Goal: Task Accomplishment & Management: Manage account settings

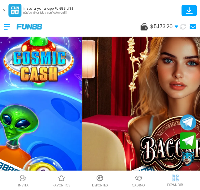
click at [168, 26] on span "$ 5,173.20" at bounding box center [164, 27] width 28 height 8
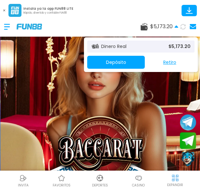
click at [173, 43] on p "$ 5,173.20" at bounding box center [179, 46] width 22 height 7
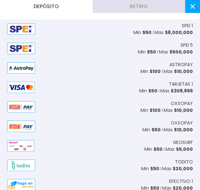
click at [142, 9] on button "Retiro" at bounding box center [139, 6] width 93 height 13
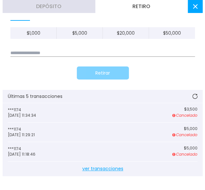
scroll to position [149, 0]
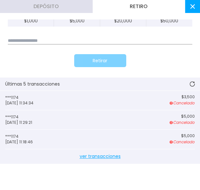
click at [179, 98] on p "$ 3,500" at bounding box center [181, 97] width 25 height 5
click at [106, 156] on span "ver transacciones" at bounding box center [99, 156] width 189 height 15
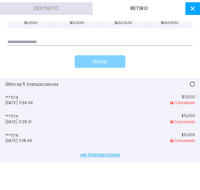
scroll to position [149, 0]
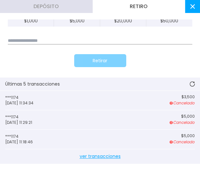
click at [106, 156] on span "ver transacciones" at bounding box center [99, 156] width 189 height 15
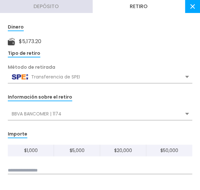
scroll to position [0, 0]
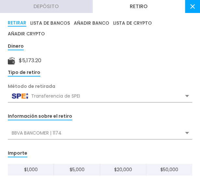
click at [67, 96] on div "Transferencia de SPEI" at bounding box center [100, 96] width 184 height 12
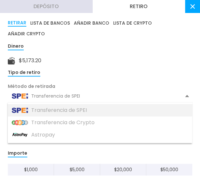
click at [81, 108] on div "Transferencia de SPEI" at bounding box center [100, 110] width 184 height 12
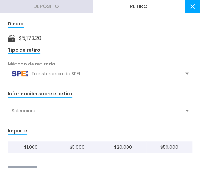
scroll to position [32, 0]
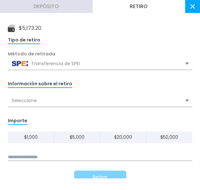
click at [69, 104] on div "Seleccione" at bounding box center [100, 100] width 184 height 12
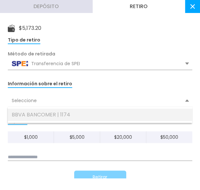
click at [60, 113] on div "BBVA BANCOMER | 1174" at bounding box center [100, 115] width 184 height 12
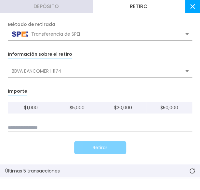
scroll to position [0, 0]
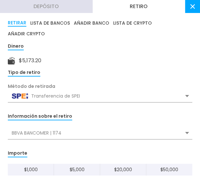
click at [191, 7] on icon at bounding box center [192, 6] width 5 height 5
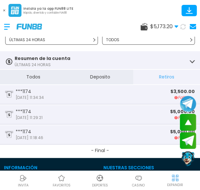
click at [178, 93] on p "$ 3,500.00" at bounding box center [182, 91] width 24 height 5
click at [21, 104] on div "***1174 [DATE] 11:34:34 $ 3,500.00 Fallido" at bounding box center [100, 94] width 200 height 19
click at [14, 94] on div "***1174 [DATE] 11:34:34" at bounding box center [52, 94] width 95 height 11
click at [11, 94] on icon at bounding box center [9, 94] width 8 height 7
click at [94, 77] on button "Deposito" at bounding box center [100, 77] width 67 height 15
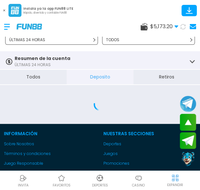
click at [32, 78] on button "Todos" at bounding box center [33, 77] width 67 height 15
click at [191, 25] on use at bounding box center [192, 26] width 6 height 5
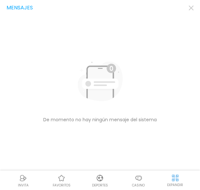
click at [192, 8] on icon "button" at bounding box center [190, 8] width 5 height 5
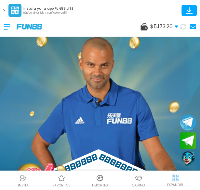
click at [3, 10] on icon at bounding box center [4, 10] width 2 height 2
